Goal: Task Accomplishment & Management: Manage account settings

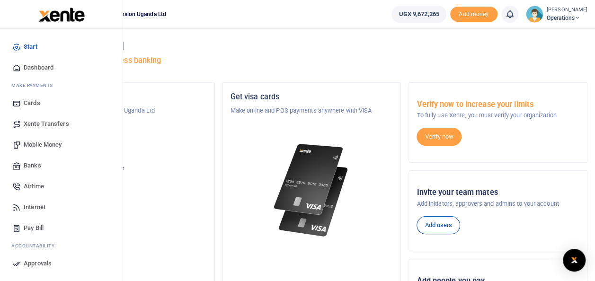
click at [46, 143] on span "Mobile Money" at bounding box center [43, 144] width 38 height 9
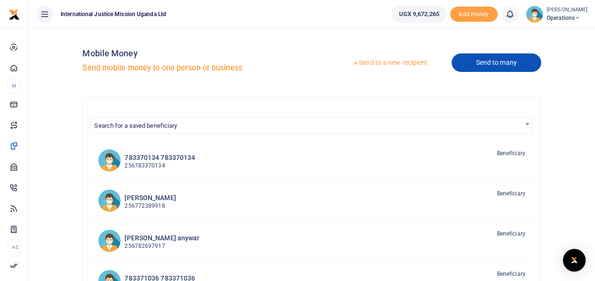
click at [505, 60] on link "Send to many" at bounding box center [496, 62] width 89 height 18
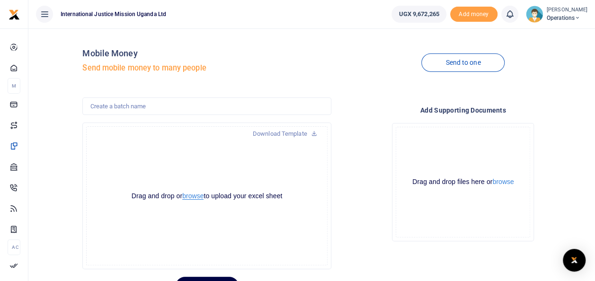
click at [194, 195] on button "browse" at bounding box center [192, 196] width 21 height 7
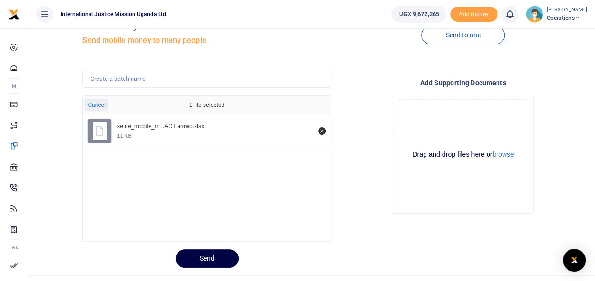
scroll to position [46, 0]
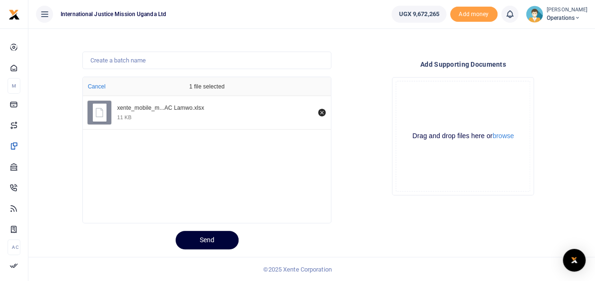
click at [203, 241] on button "Send" at bounding box center [207, 240] width 63 height 18
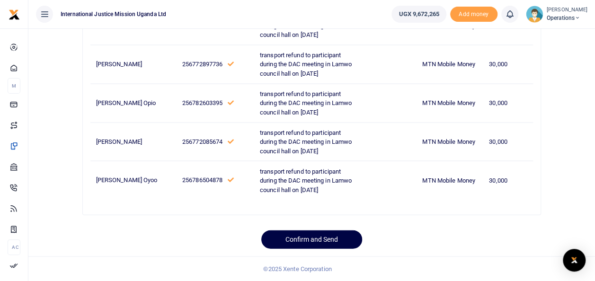
scroll to position [1389, 0]
click at [297, 239] on button "Confirm and Send" at bounding box center [311, 240] width 101 height 18
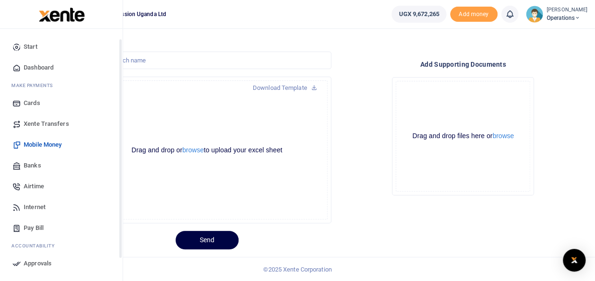
scroll to position [47, 0]
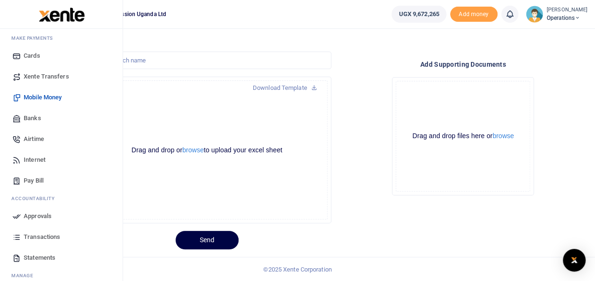
click at [38, 215] on span "Approvals" at bounding box center [38, 216] width 28 height 9
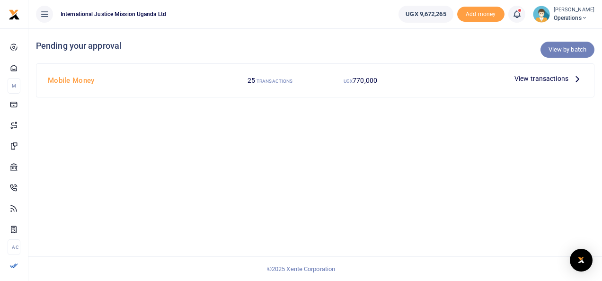
click at [564, 51] on link "View by batch" at bounding box center [568, 50] width 54 height 16
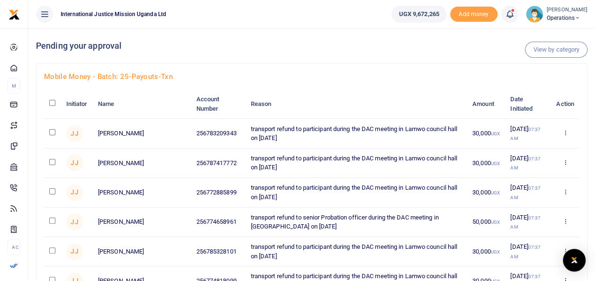
click at [51, 102] on input "checkbox" at bounding box center [52, 103] width 6 height 6
checkbox input "true"
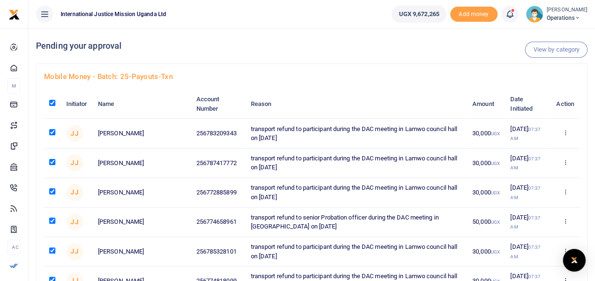
checkbox input "true"
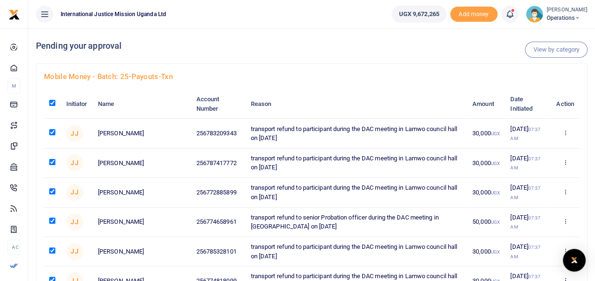
checkbox input "true"
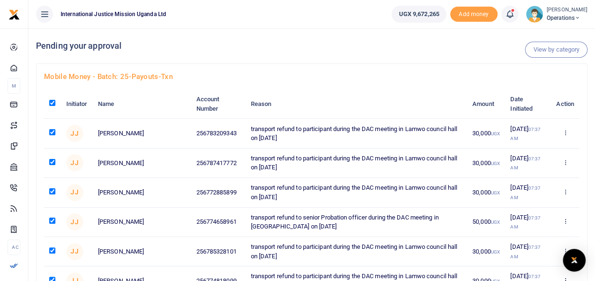
checkbox input "true"
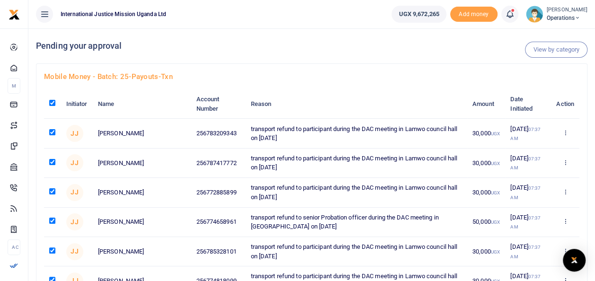
checkbox input "true"
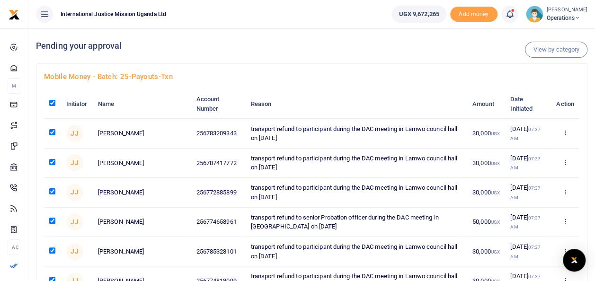
checkbox input "true"
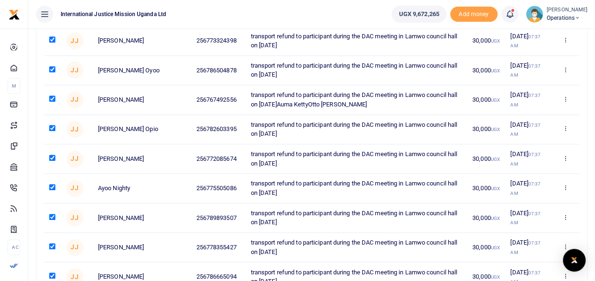
scroll to position [632, 0]
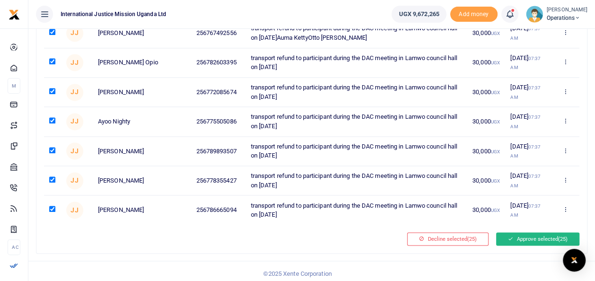
click at [534, 233] on button "Approve selected (25)" at bounding box center [537, 238] width 83 height 13
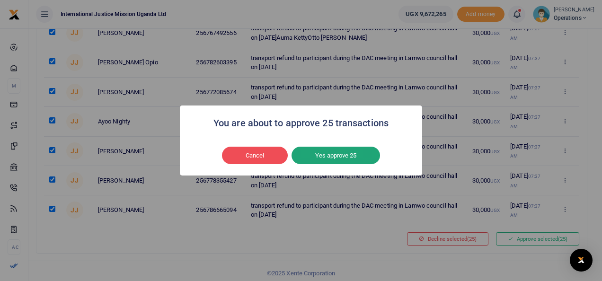
click at [329, 153] on button "Yes approve 25" at bounding box center [336, 156] width 89 height 18
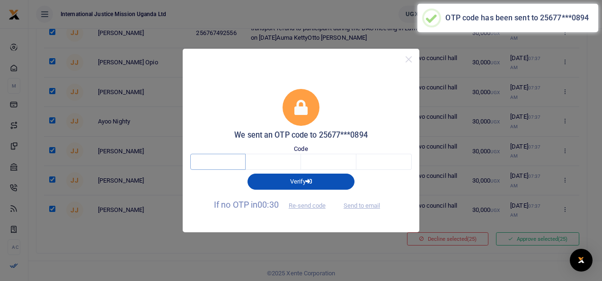
click at [211, 159] on input "text" at bounding box center [217, 162] width 55 height 16
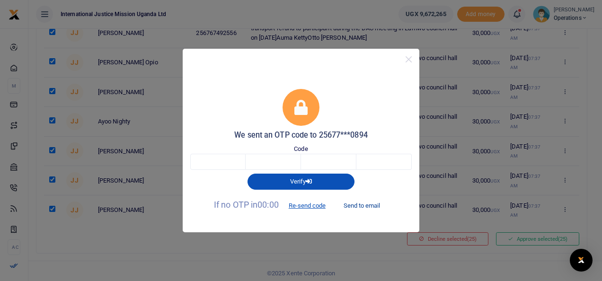
click at [374, 206] on button "Send to email" at bounding box center [362, 205] width 53 height 16
click at [230, 162] on input "text" at bounding box center [217, 162] width 55 height 16
type input "6"
type input "2"
type input "6"
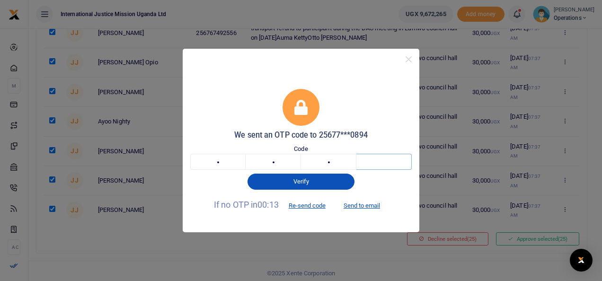
type input "4"
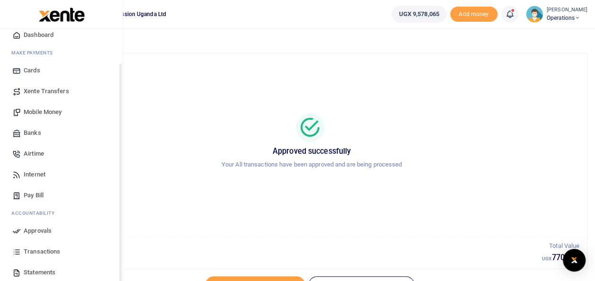
scroll to position [47, 0]
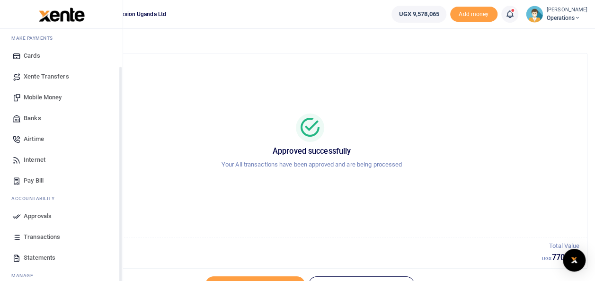
click at [45, 216] on span "Approvals" at bounding box center [38, 216] width 28 height 9
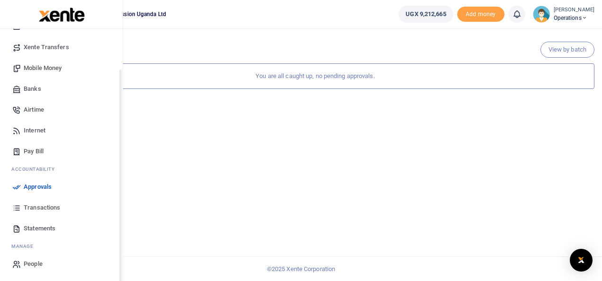
scroll to position [77, 0]
click at [36, 205] on span "Transactions" at bounding box center [42, 207] width 36 height 9
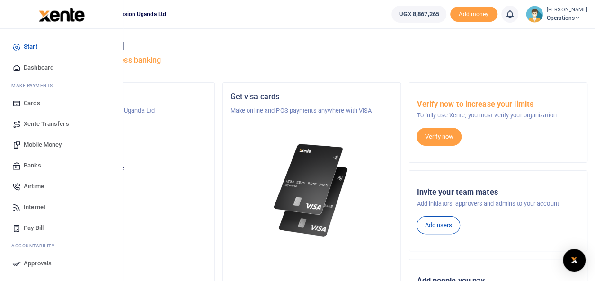
click at [48, 144] on span "Mobile Money" at bounding box center [43, 144] width 38 height 9
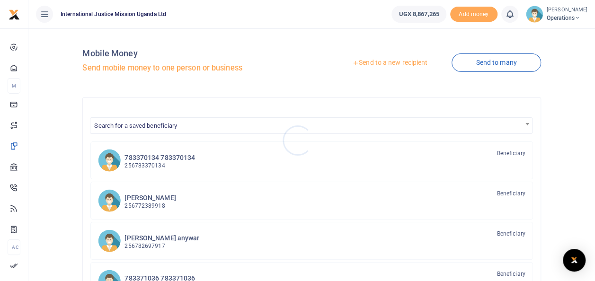
click at [496, 64] on div at bounding box center [297, 140] width 595 height 281
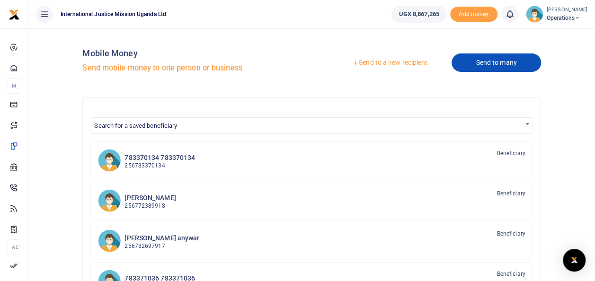
click at [490, 64] on link "Send to many" at bounding box center [496, 62] width 89 height 18
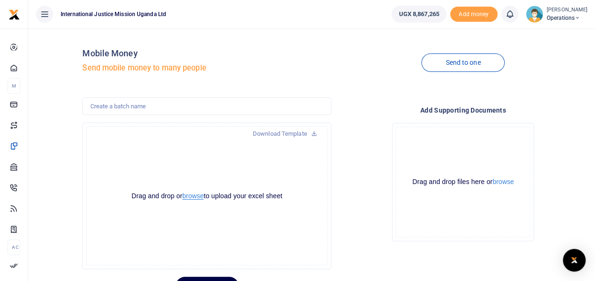
click at [192, 195] on button "browse" at bounding box center [192, 196] width 21 height 7
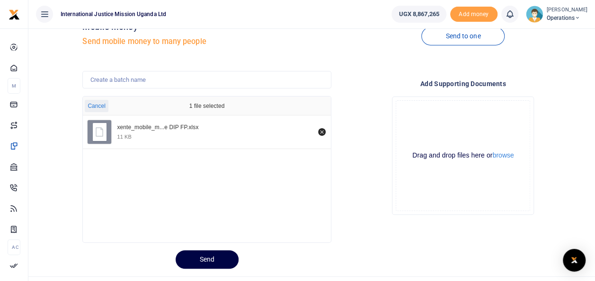
scroll to position [46, 0]
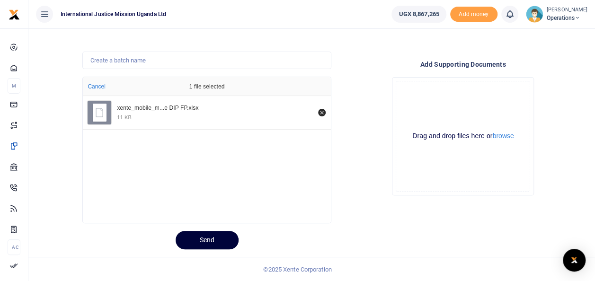
click at [212, 236] on button "Send" at bounding box center [207, 240] width 63 height 18
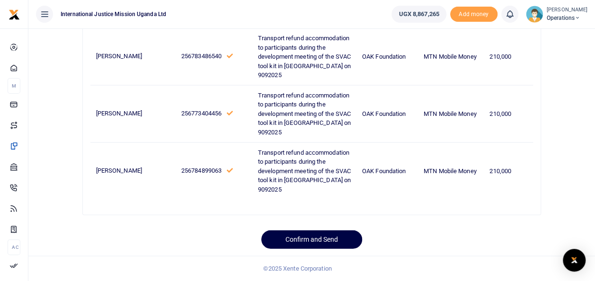
scroll to position [1157, 0]
click at [290, 241] on button "Confirm and Send" at bounding box center [311, 240] width 101 height 18
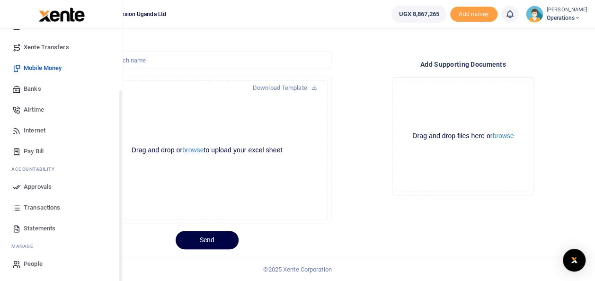
scroll to position [77, 0]
click at [33, 183] on span "Approvals" at bounding box center [38, 186] width 28 height 9
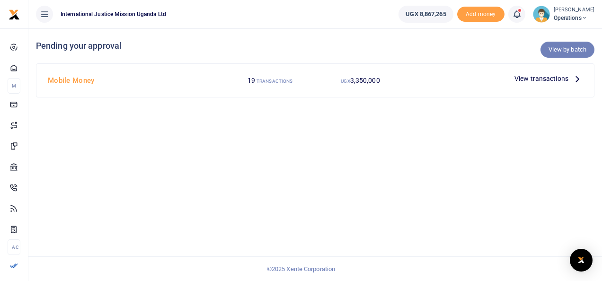
click at [567, 45] on link "View by batch" at bounding box center [568, 50] width 54 height 16
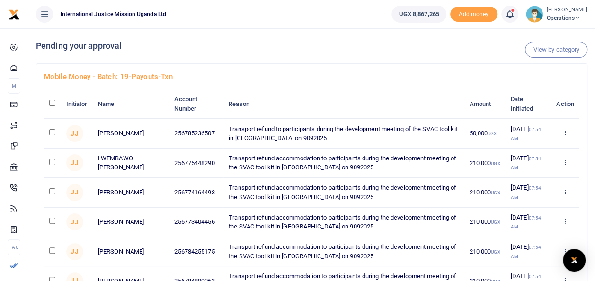
click at [51, 102] on input "checkbox" at bounding box center [52, 103] width 6 height 6
checkbox input "true"
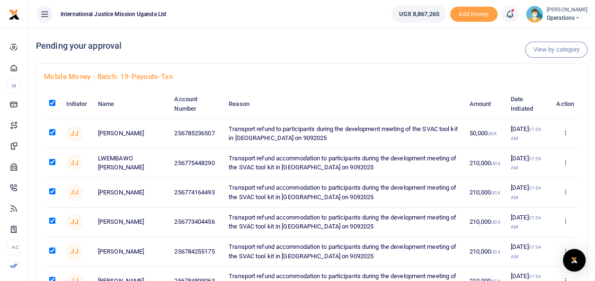
checkbox input "true"
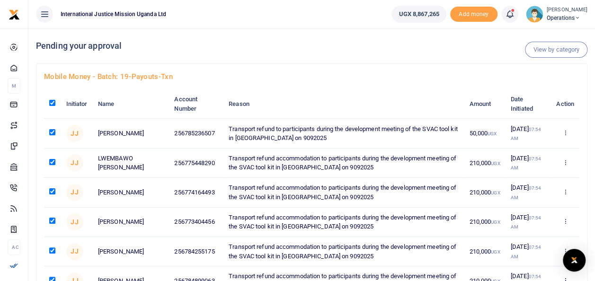
checkbox input "true"
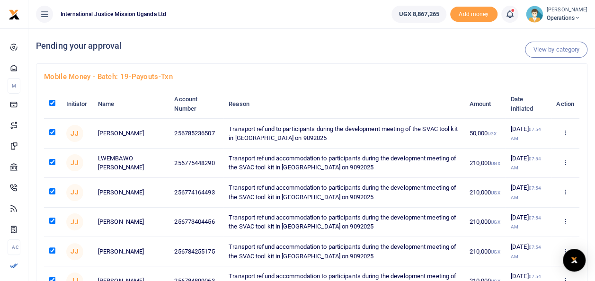
checkbox input "true"
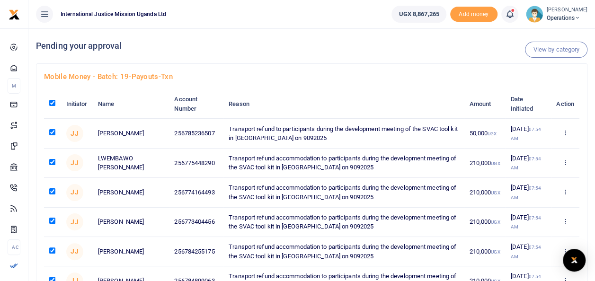
checkbox input "true"
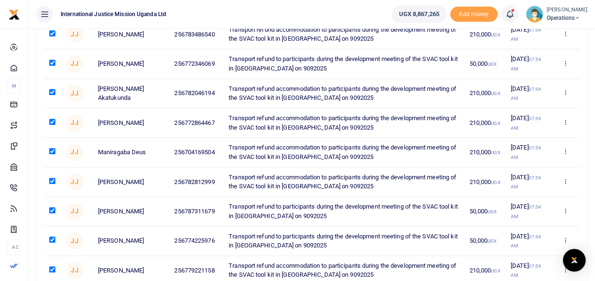
scroll to position [455, 0]
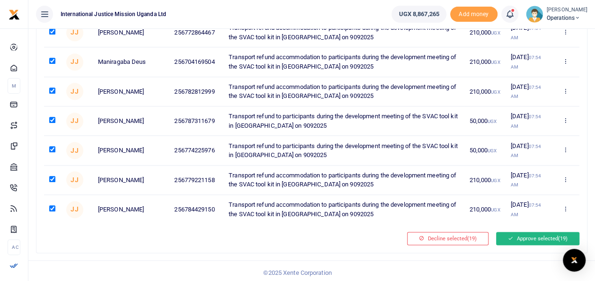
click at [517, 232] on button "Approve selected (19)" at bounding box center [537, 238] width 83 height 13
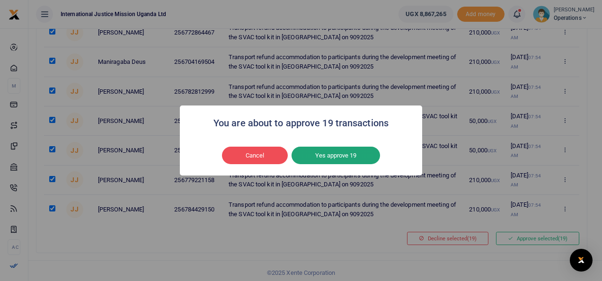
click at [336, 155] on button "Yes approve 19" at bounding box center [336, 156] width 89 height 18
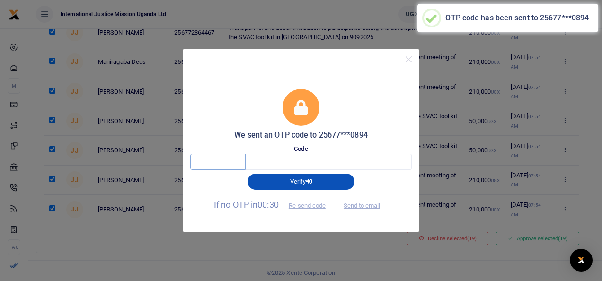
click at [218, 160] on input "text" at bounding box center [217, 162] width 55 height 16
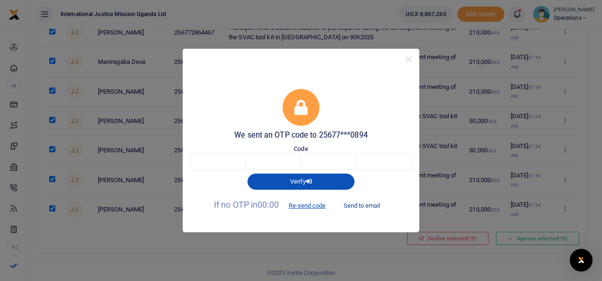
click at [376, 203] on button "Send to email" at bounding box center [362, 205] width 53 height 16
click at [217, 159] on input "text" at bounding box center [217, 162] width 55 height 16
type input "3"
type input "0"
type input "4"
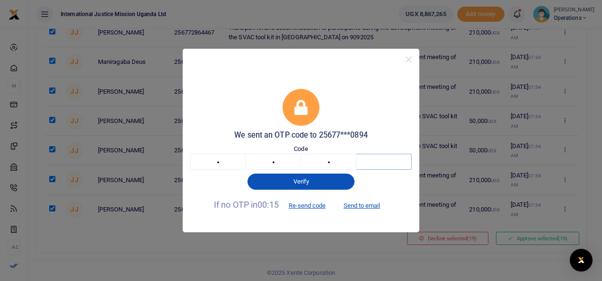
type input "3"
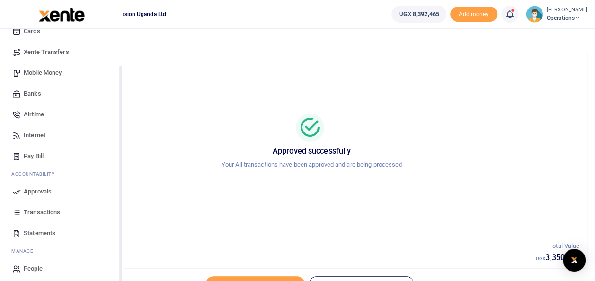
scroll to position [77, 0]
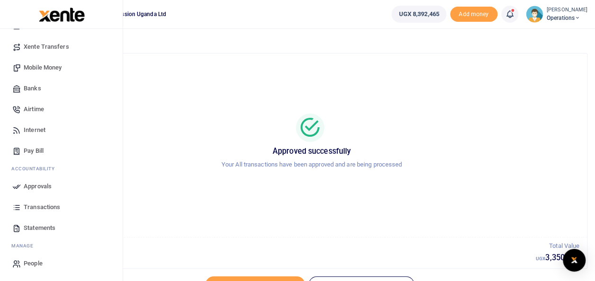
click at [38, 184] on span "Approvals" at bounding box center [38, 186] width 28 height 9
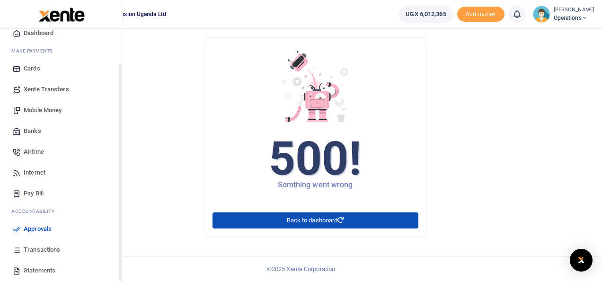
scroll to position [77, 0]
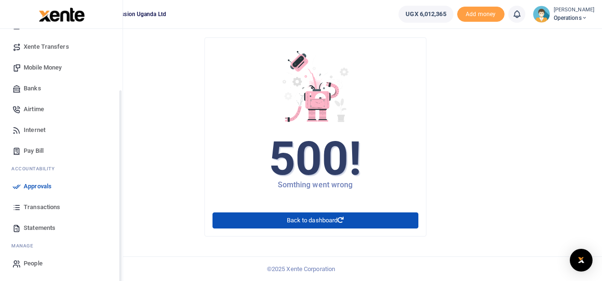
click at [34, 205] on span "Transactions" at bounding box center [42, 207] width 36 height 9
